Goal: Transaction & Acquisition: Download file/media

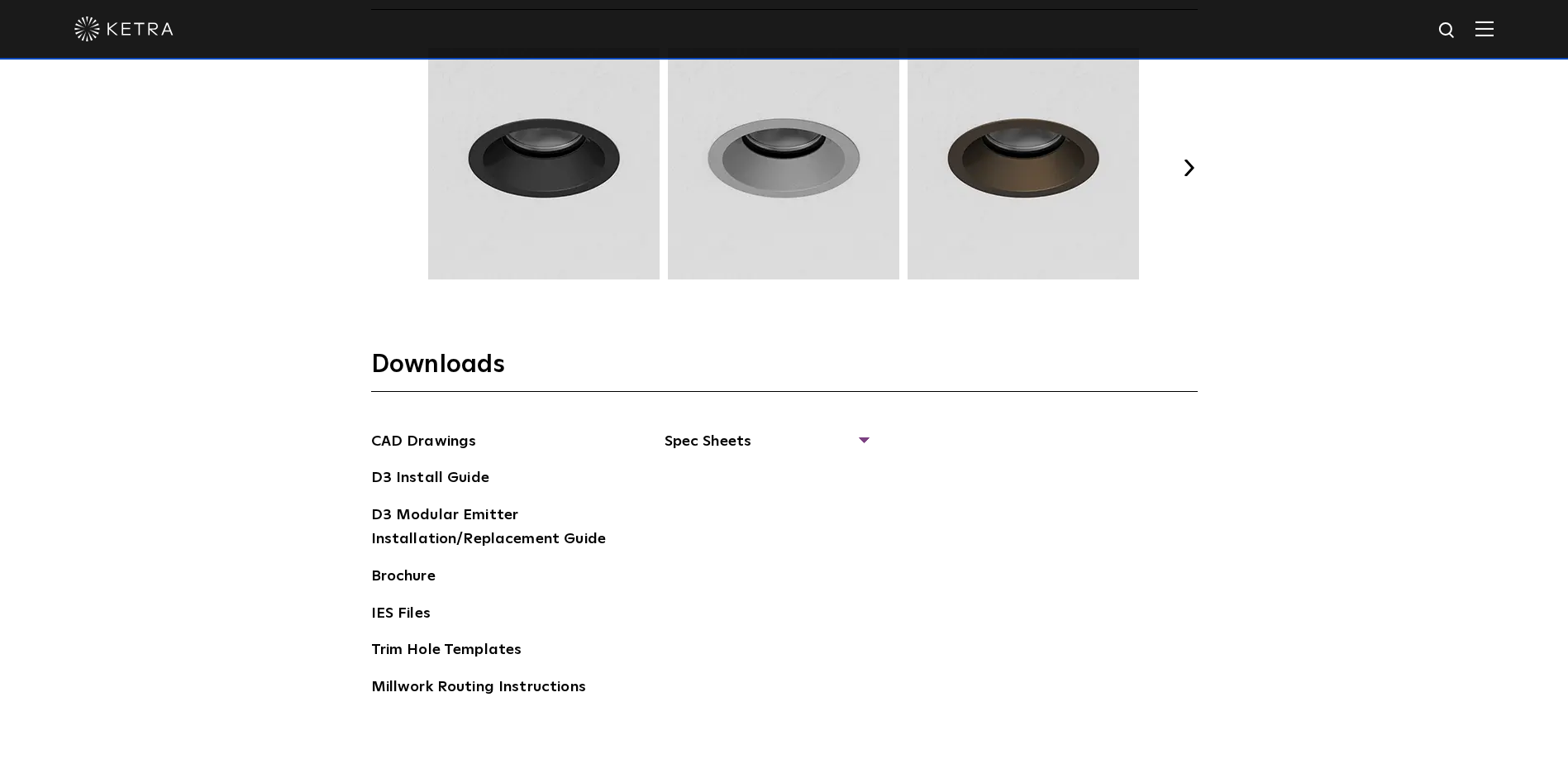
scroll to position [2647, 0]
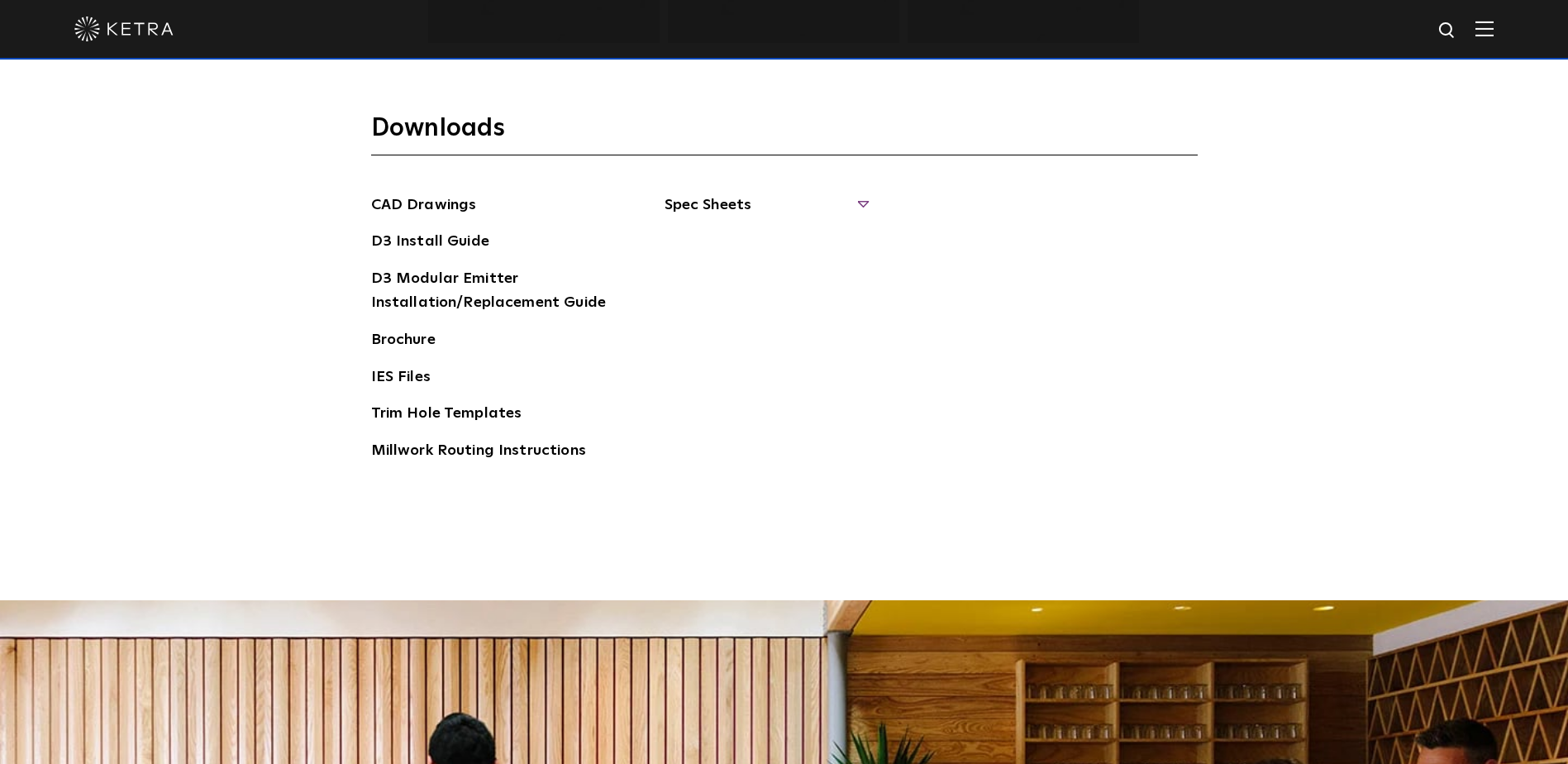
click at [790, 211] on span "Spec Sheets" at bounding box center [766, 212] width 203 height 37
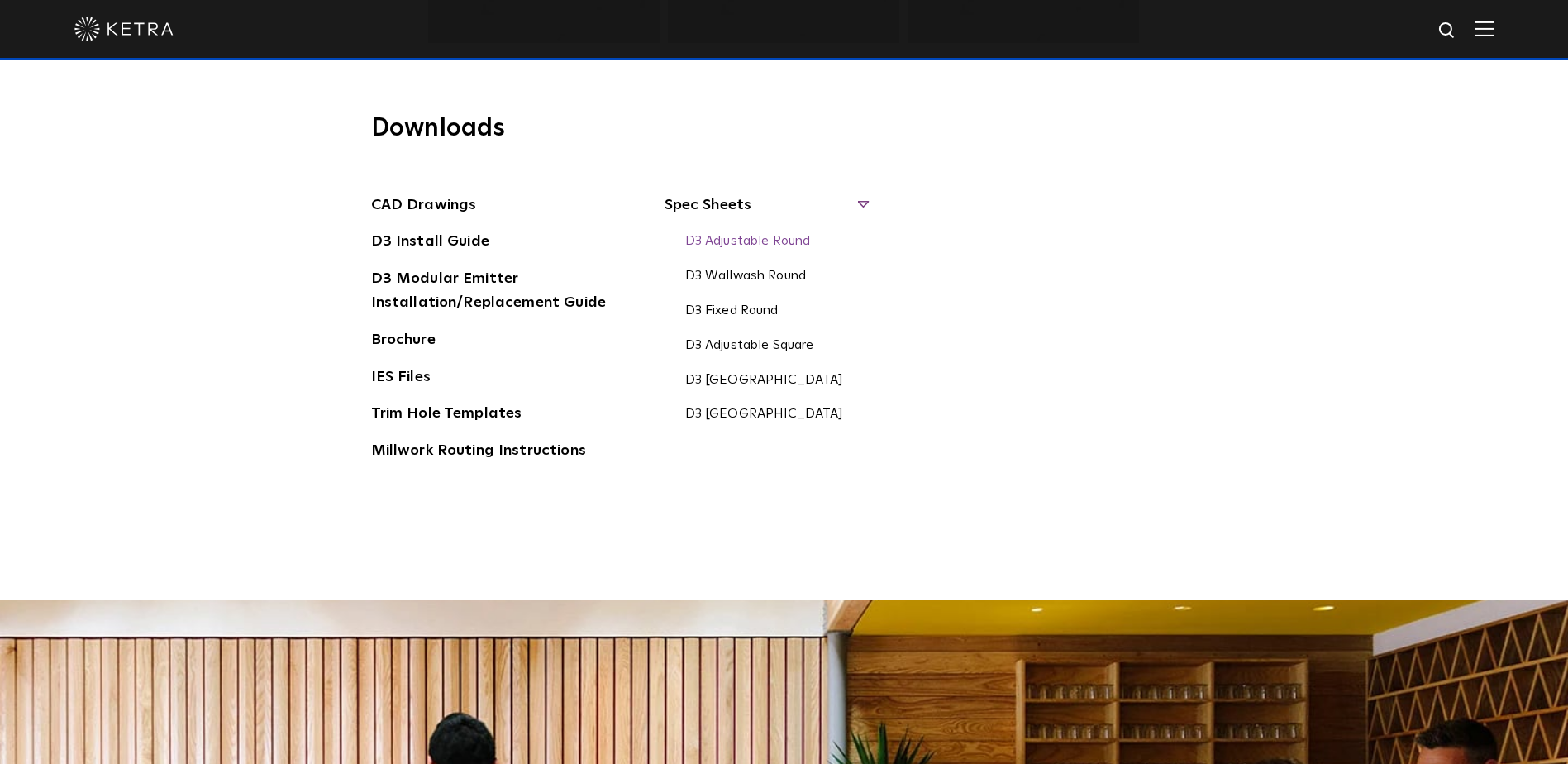
click at [797, 245] on link "D3 Adjustable Round" at bounding box center [748, 242] width 126 height 18
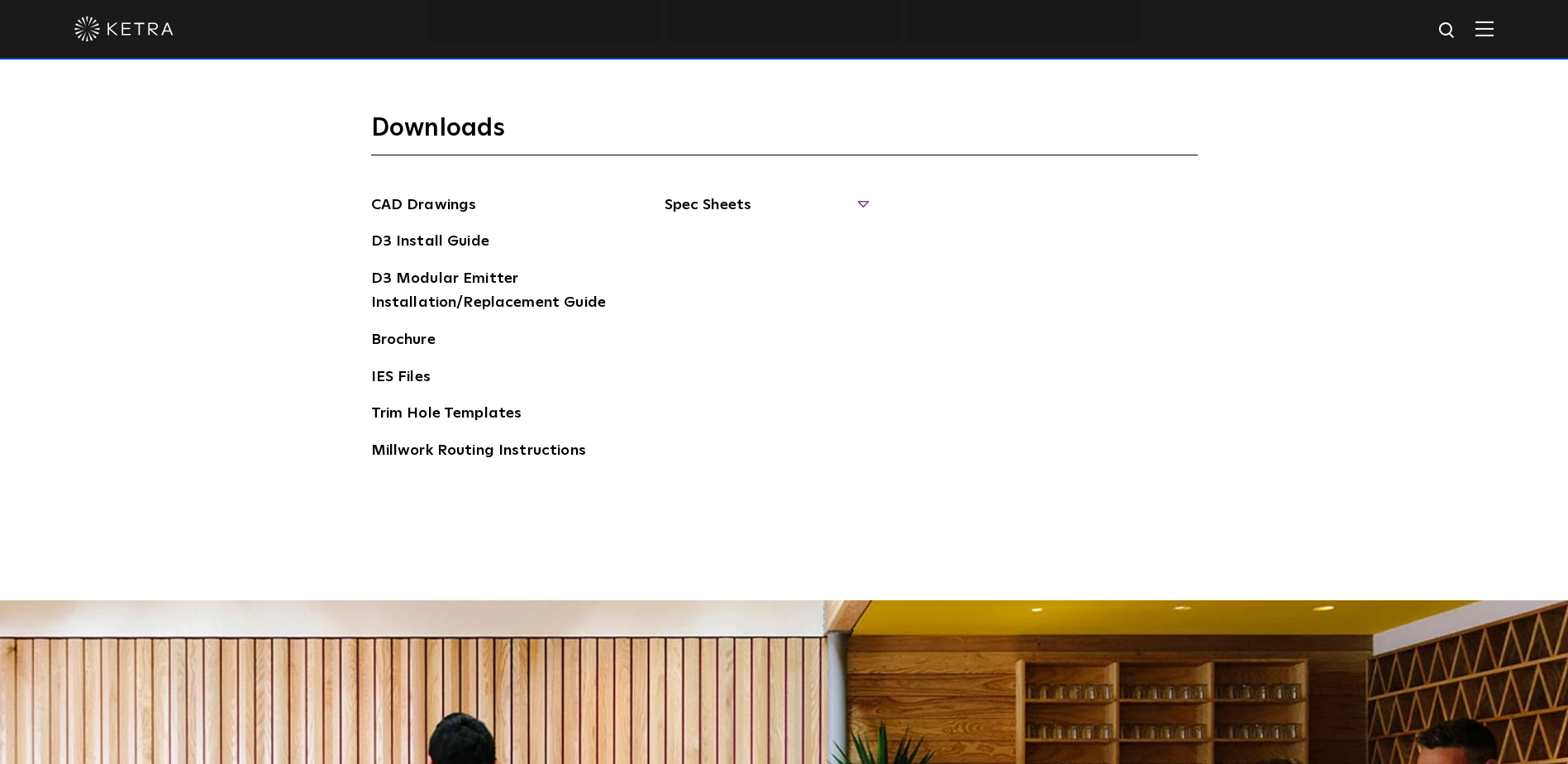
click at [781, 207] on span "Spec Sheets" at bounding box center [766, 212] width 203 height 37
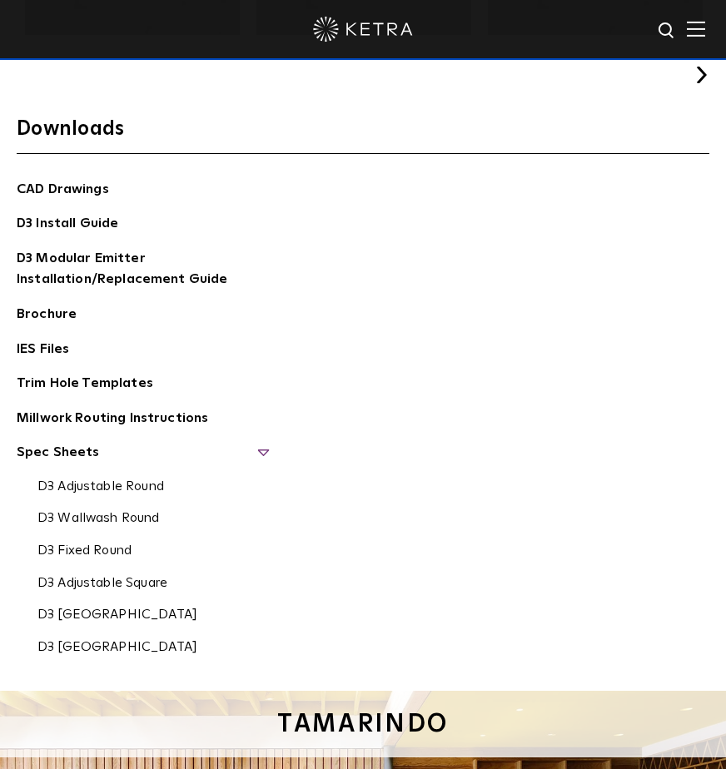
scroll to position [2872, 0]
